Goal: Find contact information: Find contact information

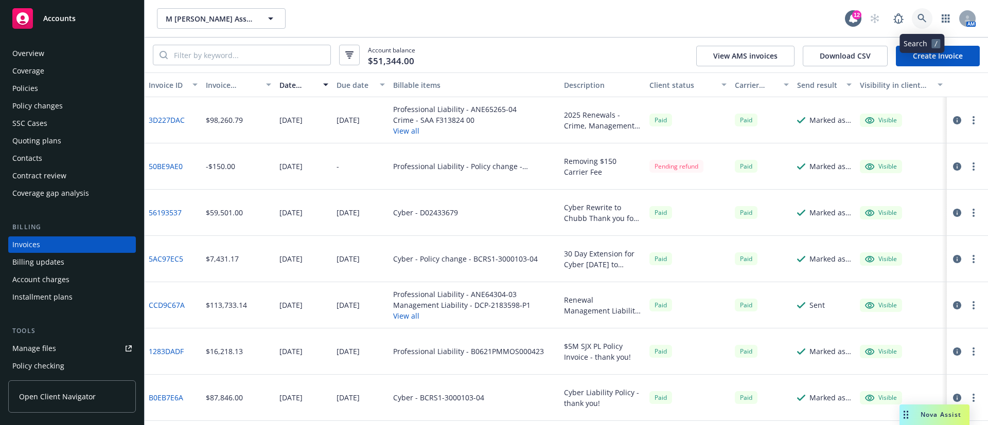
click at [921, 21] on icon at bounding box center [921, 18] width 9 height 9
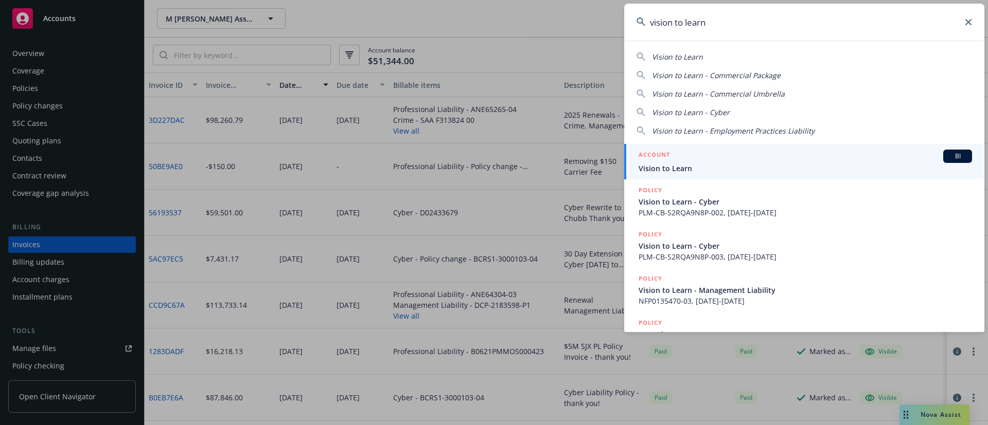
type input "vision to learn"
click at [792, 163] on span "Vision to Learn" at bounding box center [804, 168] width 333 height 11
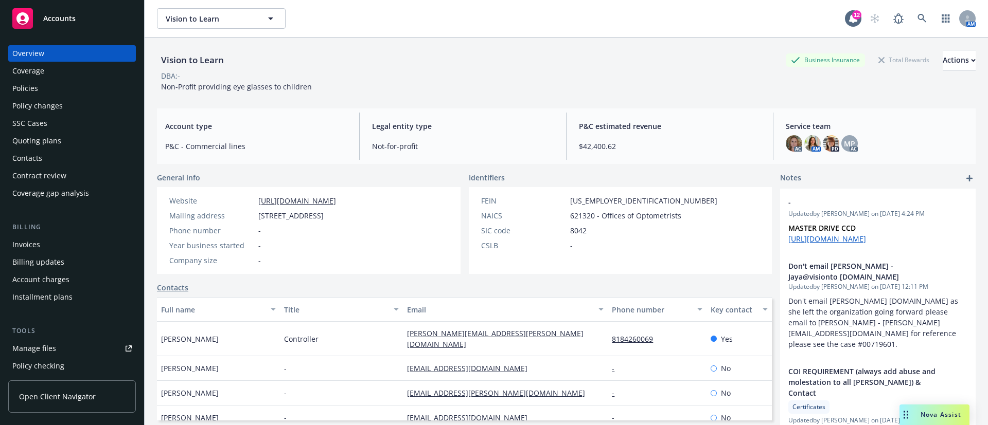
click at [43, 243] on div "Invoices" at bounding box center [71, 245] width 119 height 16
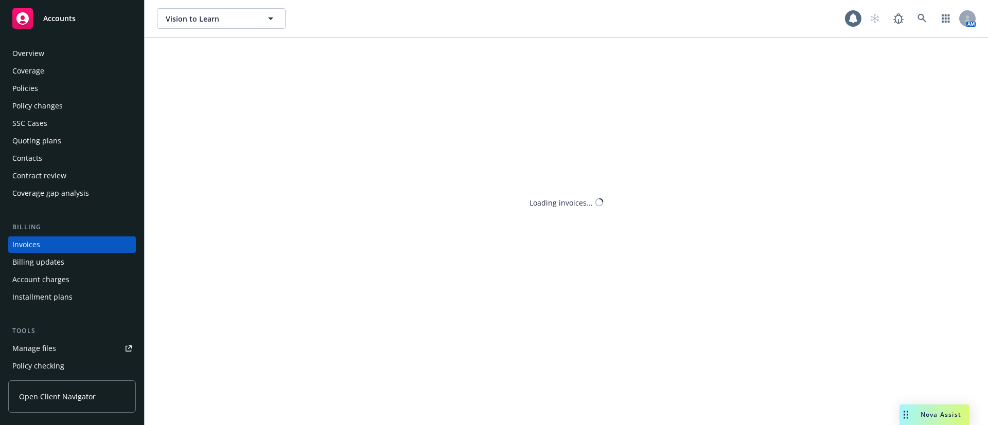
scroll to position [16, 0]
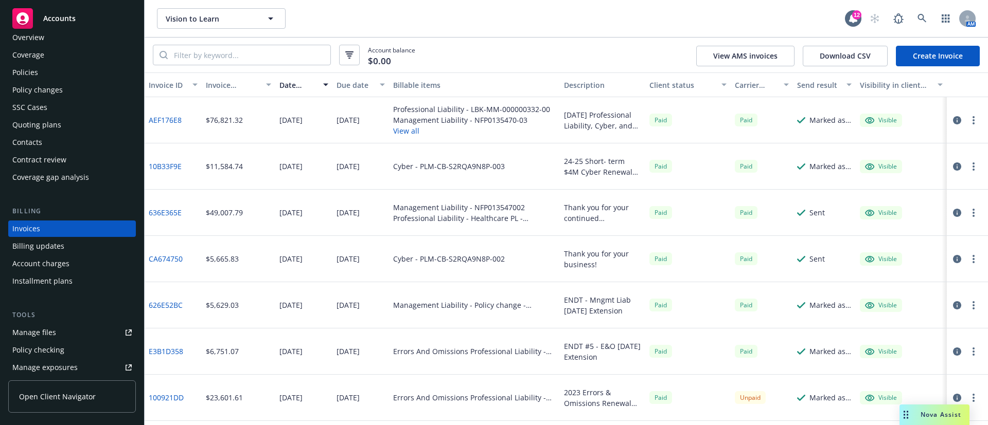
click at [38, 74] on div "Policies" at bounding box center [71, 72] width 119 height 16
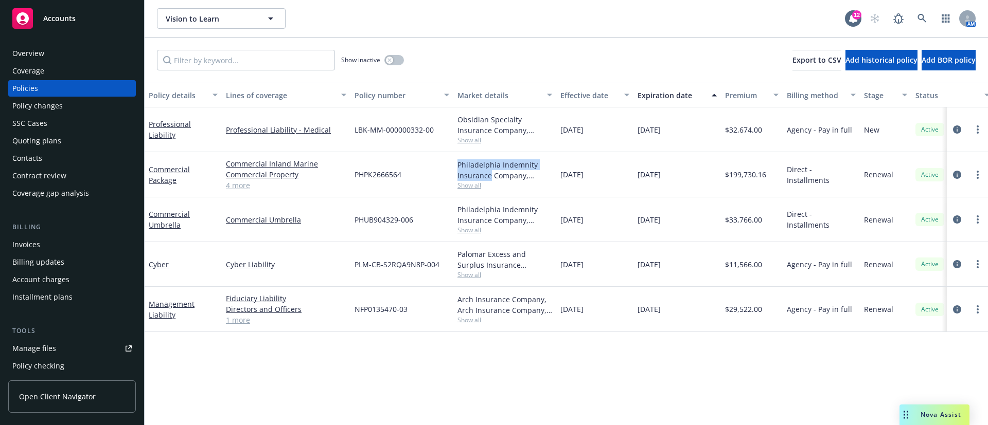
drag, startPoint x: 489, startPoint y: 180, endPoint x: 453, endPoint y: 168, distance: 37.9
click at [453, 168] on div "Philadelphia Indemnity Insurance Company, Philadelphia Insurance Companies Show…" at bounding box center [504, 174] width 103 height 45
copy div "Philadelphia Indemnity Insurance"
click at [77, 54] on div "Overview" at bounding box center [71, 53] width 119 height 16
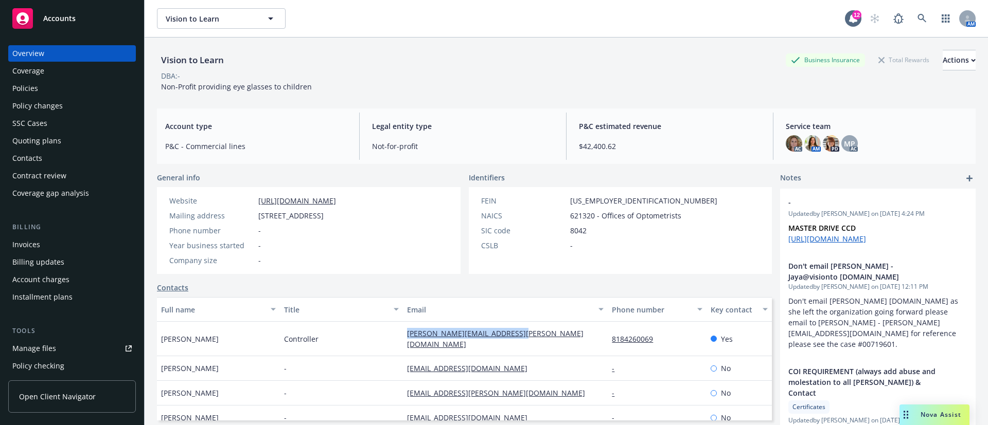
drag, startPoint x: 509, startPoint y: 336, endPoint x: 397, endPoint y: 338, distance: 112.2
click at [397, 338] on div "[PERSON_NAME] Controller [PERSON_NAME][EMAIL_ADDRESS][PERSON_NAME][DOMAIN_NAME]…" at bounding box center [464, 339] width 615 height 34
copy div "[PERSON_NAME][EMAIL_ADDRESS][PERSON_NAME][DOMAIN_NAME]"
click at [70, 86] on div "Policies" at bounding box center [71, 88] width 119 height 16
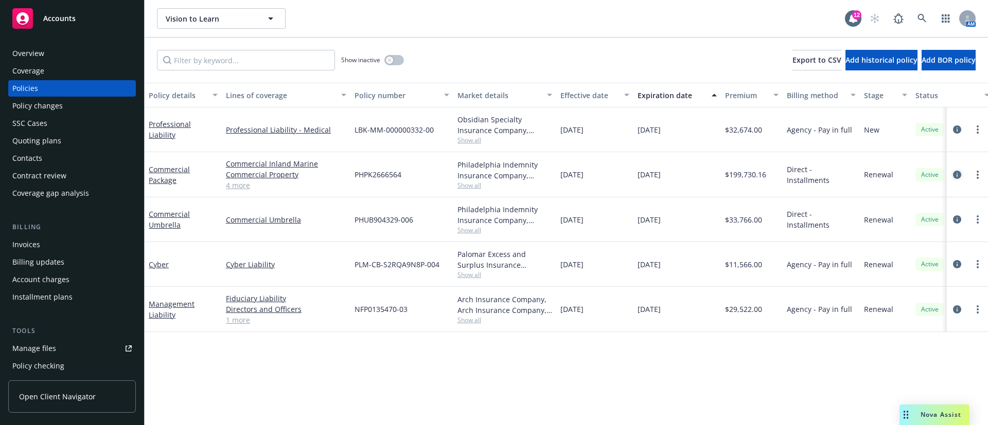
click at [957, 175] on icon "circleInformation" at bounding box center [957, 175] width 8 height 8
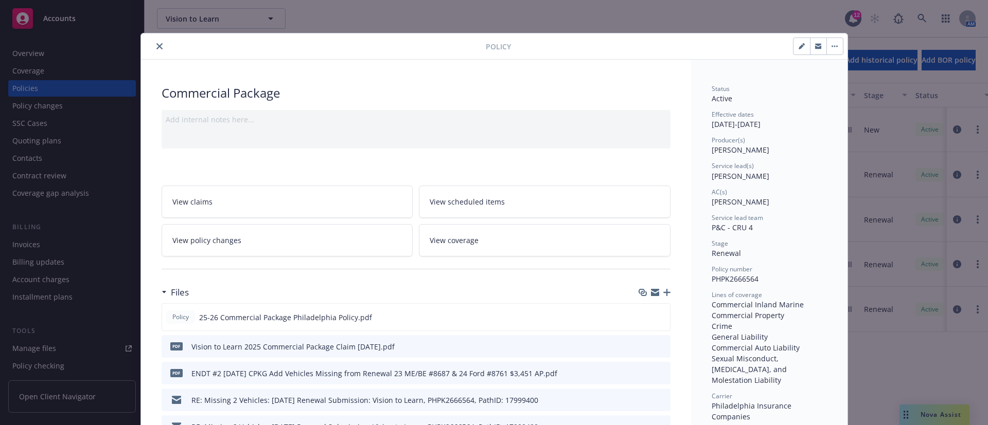
click at [813, 49] on button "button" at bounding box center [818, 46] width 16 height 16
click at [156, 45] on icon "close" at bounding box center [159, 46] width 6 height 6
